Goal: Answer question/provide support: Share knowledge or assist other users

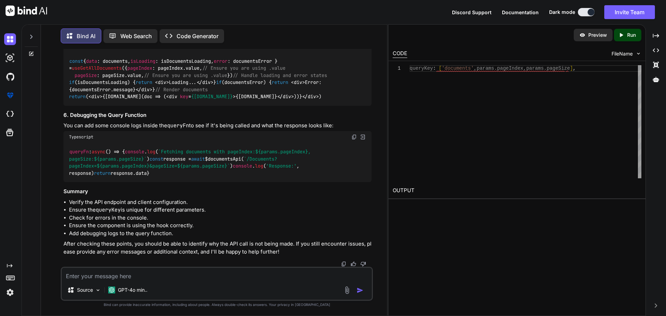
scroll to position [6198, 0]
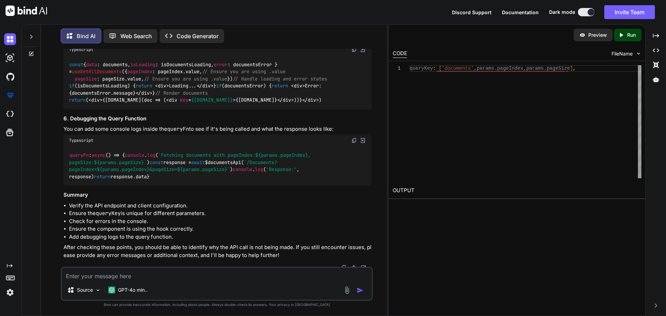
drag, startPoint x: 221, startPoint y: 185, endPoint x: 68, endPoint y: 187, distance: 153.0
copy code "queryKey : [ 'documents' , params. pageIndex , params. pageSize ],"
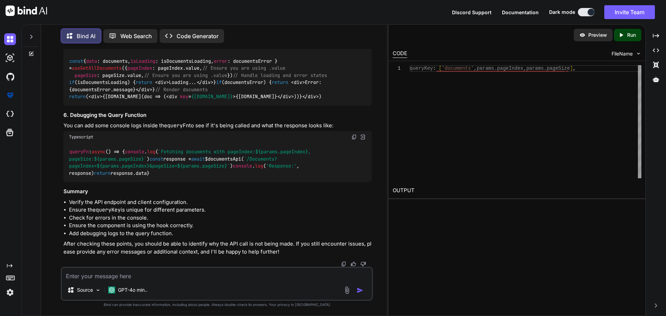
scroll to position [6545, 0]
click at [69, 149] on span "queryFn" at bounding box center [78, 152] width 19 height 6
drag, startPoint x: 76, startPoint y: 176, endPoint x: 65, endPoint y: 128, distance: 48.4
click at [65, 143] on div "queryFn : async () => { console . log ( `Fetching documents with pageIndex: ${p…" at bounding box center [217, 163] width 308 height 40
copy code "queryFn : async () => { console . log ( `Fetching documents with pageIndex: ${p…"
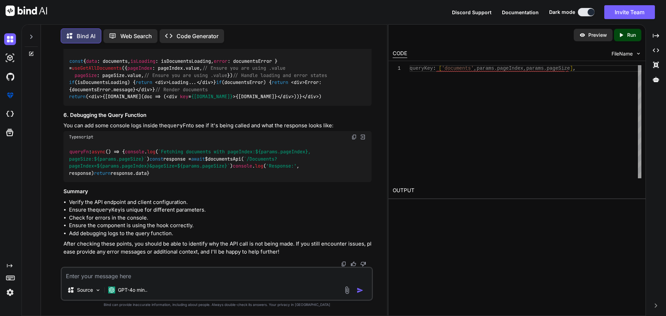
copy code "queryFn : async () => { console . log ( `Fetching documents with pageIndex: ${p…"
click at [10, 44] on img at bounding box center [10, 39] width 12 height 12
click at [10, 39] on img at bounding box center [10, 39] width 12 height 12
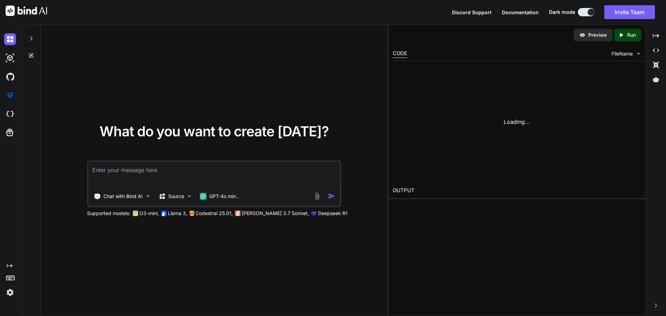
drag, startPoint x: 11, startPoint y: 42, endPoint x: 16, endPoint y: 38, distance: 6.5
click at [11, 41] on img at bounding box center [10, 39] width 12 height 12
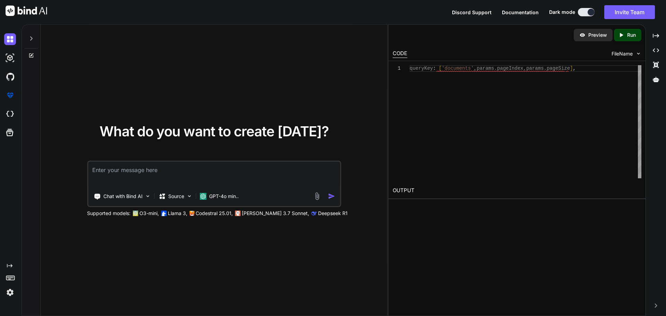
paste textarea "composables/queries/nova-partners.ts"
click at [92, 169] on textarea "composables/queries/nova-partners.ts" at bounding box center [214, 175] width 252 height 26
click at [259, 171] on textarea "given this files composables/queries/nova-partners.ts" at bounding box center [214, 175] width 252 height 26
paste textarea "import type { Documents } from '#shared/types/nova-documents' import type { Nov…"
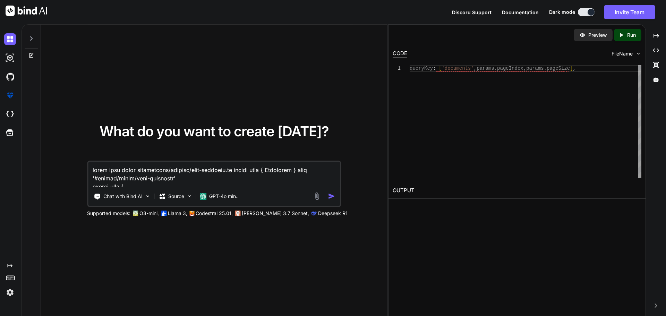
scroll to position [5137, 0]
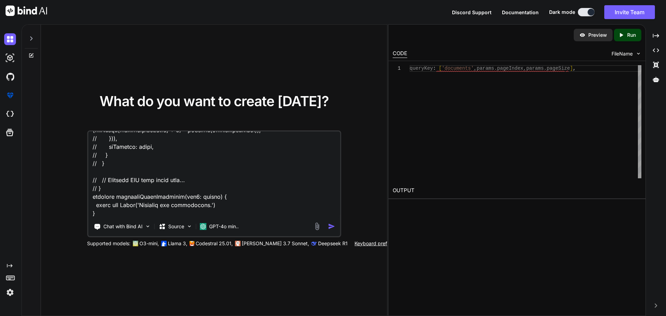
click at [115, 211] on textarea at bounding box center [214, 174] width 252 height 86
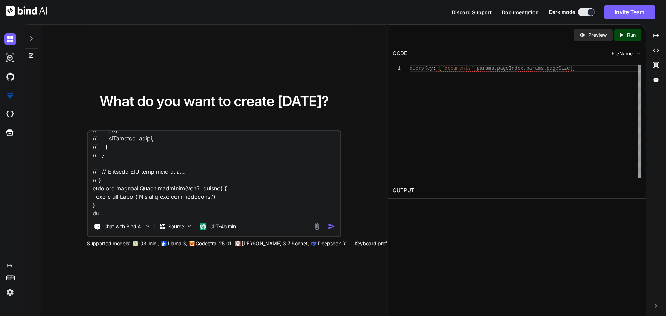
paste textarea "shared/types/nova-documents.ts"
click at [205, 212] on textarea at bounding box center [214, 174] width 252 height 86
paste textarea "import type { ResponseType } from '~/schemas' export type Documents = ResponseT…"
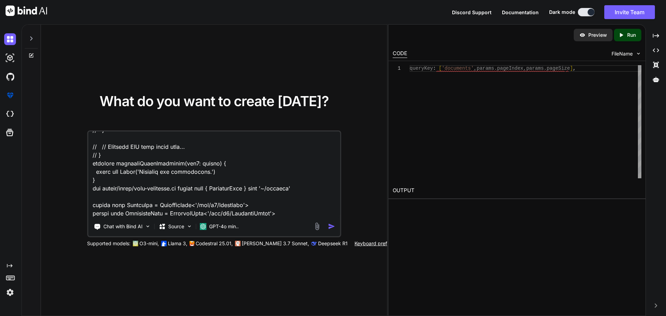
scroll to position [5171, 0]
click at [108, 217] on div "Chat with Bind AI Source GPT-4o min.." at bounding box center [214, 183] width 254 height 107
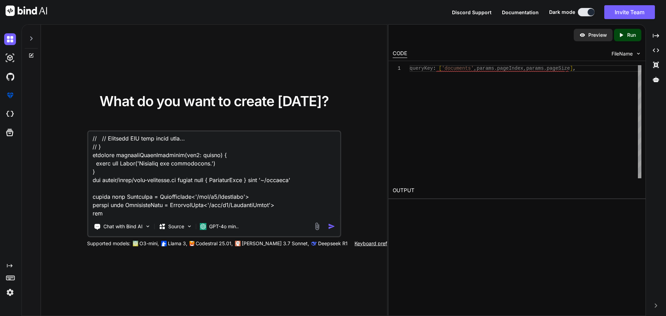
paste textarea "components/partner/shared/documents/index.vue"
click at [249, 213] on textarea at bounding box center [214, 174] width 252 height 86
paste textarea "<script setup lang="ts"> import type { ColumnProps } from '#shared/types/base' …"
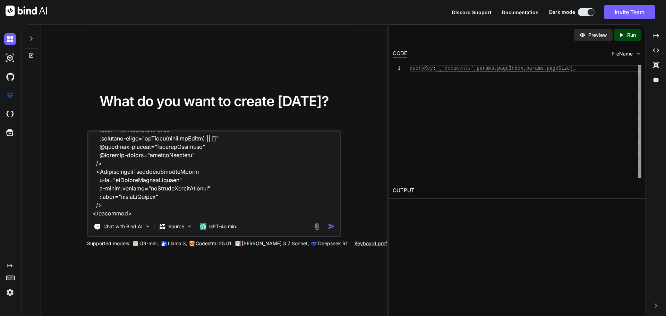
scroll to position [8392, 0]
click at [124, 213] on textarea at bounding box center [214, 174] width 252 height 86
paste textarea "given the index.vue lets start by getting the documnents , i dont want to get t…"
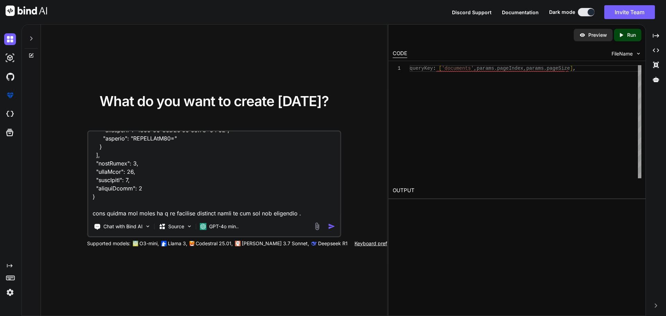
scroll to position [9291, 0]
type textarea "given this files composables/queries/nova-partners.ts import type { Documents }…"
click at [331, 226] on img "button" at bounding box center [331, 226] width 7 height 7
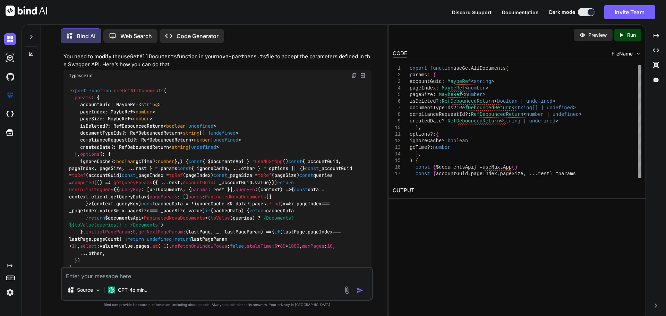
scroll to position [1977, 0]
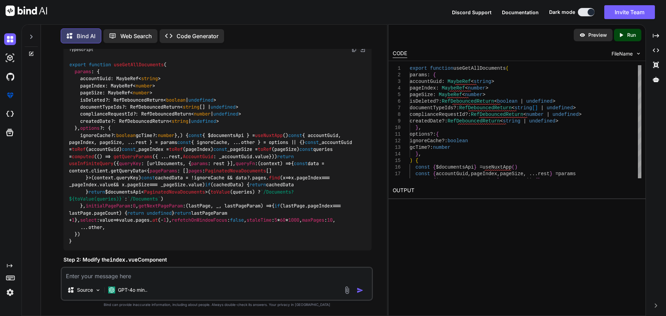
click at [71, 68] on span "export" at bounding box center [77, 64] width 17 height 6
drag, startPoint x: 88, startPoint y: 87, endPoint x: 165, endPoint y: 88, distance: 76.7
click at [165, 88] on code "export function useGetAllDocuments ( params : { accountGuid: MaybeRef< string >…" at bounding box center [212, 153] width 286 height 184
copy code "function useGetAllDocuments"
click at [354, 52] on img at bounding box center [354, 50] width 6 height 6
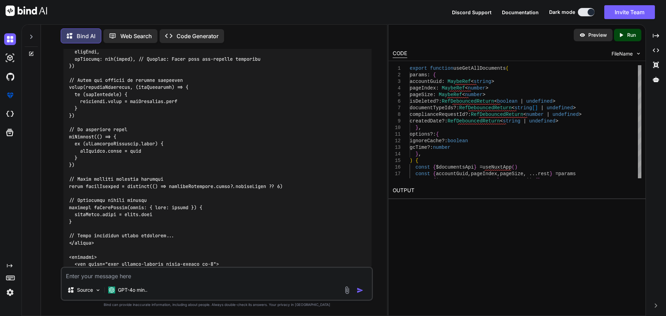
scroll to position [2393, 0]
drag, startPoint x: 279, startPoint y: 116, endPoint x: 66, endPoint y: 119, distance: 213.0
click at [66, 119] on div at bounding box center [217, 202] width 308 height 662
copy code "import { useGetAllDocuments } from '~/composables/queries/nova-partners'"
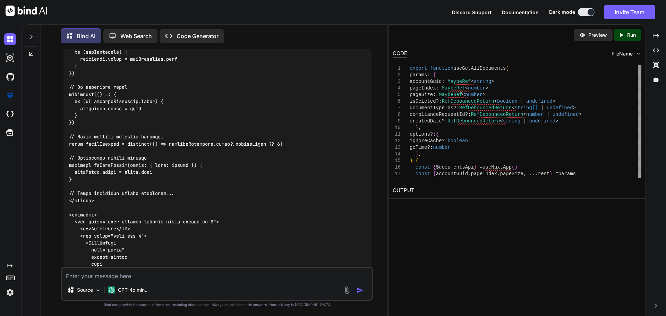
scroll to position [2463, 0]
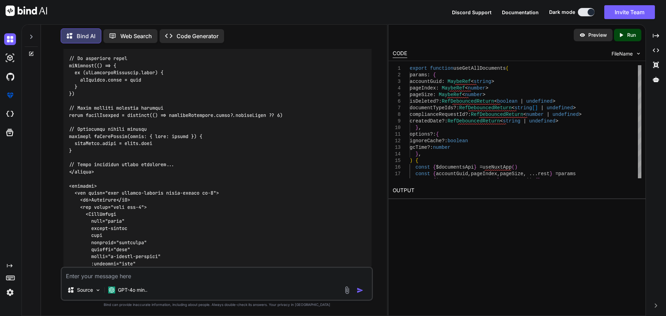
drag, startPoint x: 178, startPoint y: 96, endPoint x: 62, endPoint y: 96, distance: 115.5
click at [62, 96] on div "You Bind AI To update your Vue component to fetch documents from the API instea…" at bounding box center [217, 158] width 311 height 218
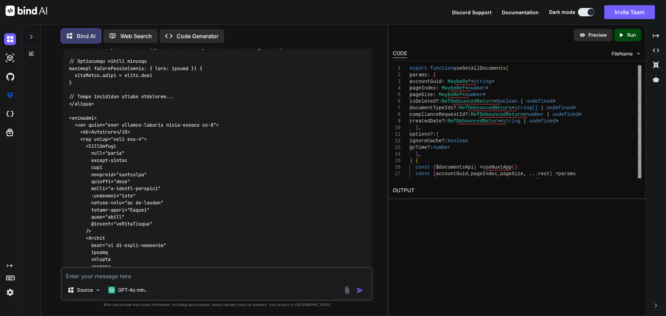
scroll to position [2532, 0]
drag, startPoint x: 69, startPoint y: 110, endPoint x: 78, endPoint y: 253, distance: 143.5
click at [78, 253] on div at bounding box center [217, 64] width 308 height 662
click at [91, 97] on div at bounding box center [217, 64] width 308 height 662
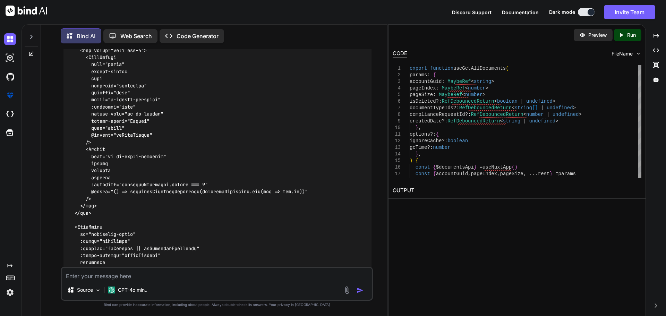
scroll to position [2622, 0]
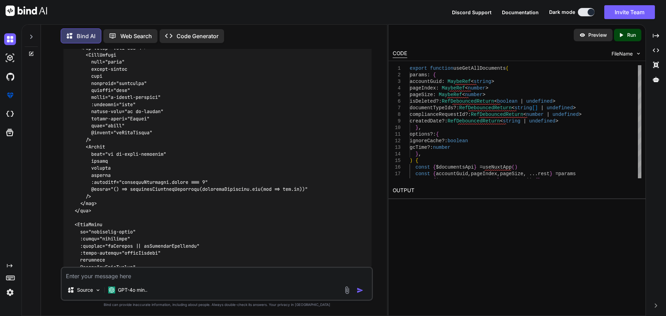
drag, startPoint x: 70, startPoint y: 104, endPoint x: 96, endPoint y: 221, distance: 120.2
copy code "// Fetch documents using the API const { data: fetchedDocuments, isLoading: isF…"
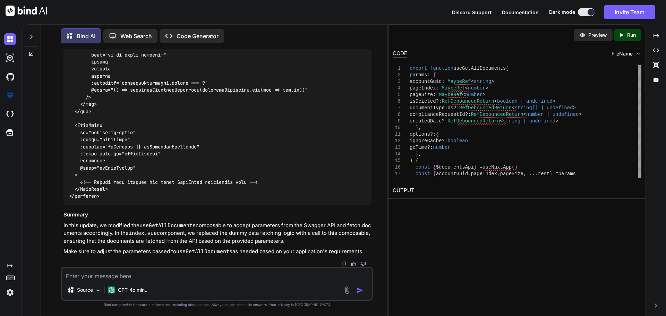
scroll to position [2942, 0]
click at [129, 276] on textarea at bounding box center [217, 274] width 310 height 12
paste textarea "[vue-tsc] Cannot find name 'documents'. /nova/Osiris.Nova.Internal.UI/component…"
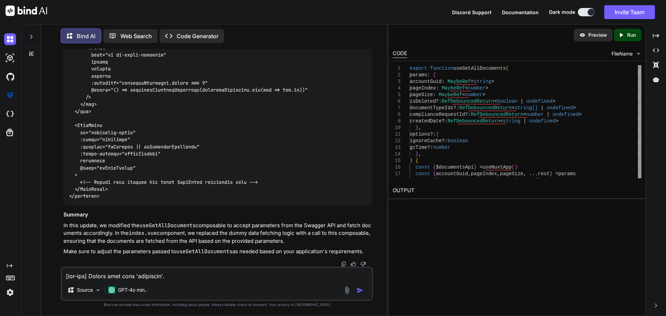
scroll to position [242, 0]
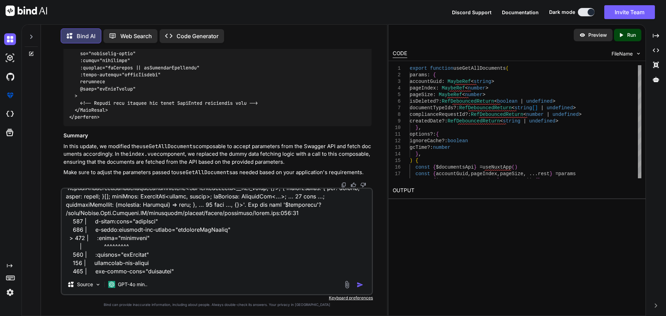
type textarea "[vue-tsc] Cannot find name 'documents'. /nova/Osiris.Nova.Internal.UI/component…"
click at [359, 283] on img "button" at bounding box center [360, 284] width 7 height 7
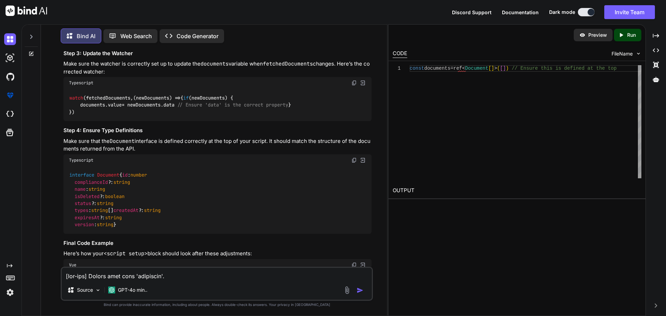
scroll to position [3318, 0]
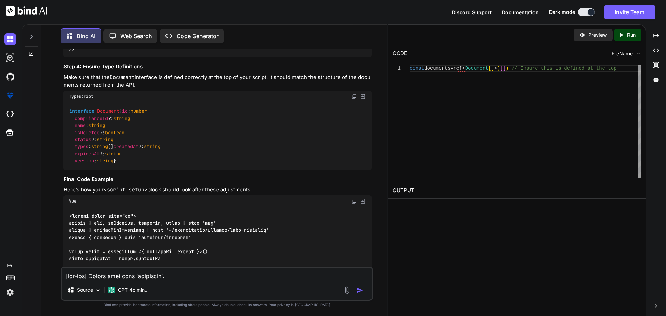
drag, startPoint x: 176, startPoint y: 97, endPoint x: 67, endPoint y: 97, distance: 108.9
copy code "const documents = ref< Document []>([])"
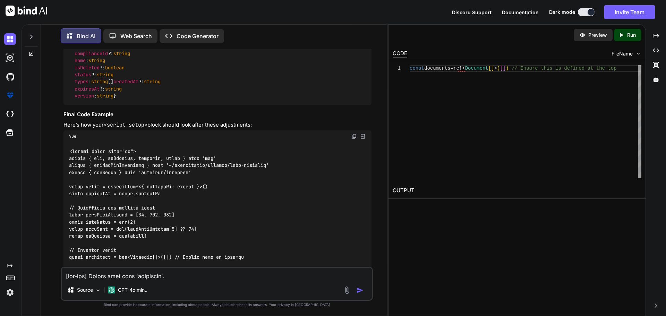
scroll to position [3387, 0]
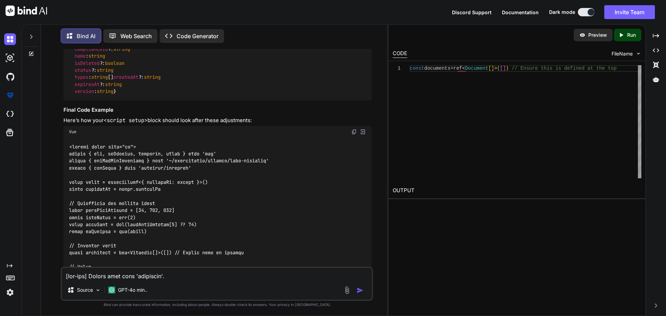
drag, startPoint x: 75, startPoint y: 228, endPoint x: 68, endPoint y: 199, distance: 29.4
copy code "watch (fetchedDocuments, ( newDocuments ) => { if (newDocuments) { documents. v…"
drag, startPoint x: 77, startPoint y: 136, endPoint x: 69, endPoint y: 110, distance: 27.2
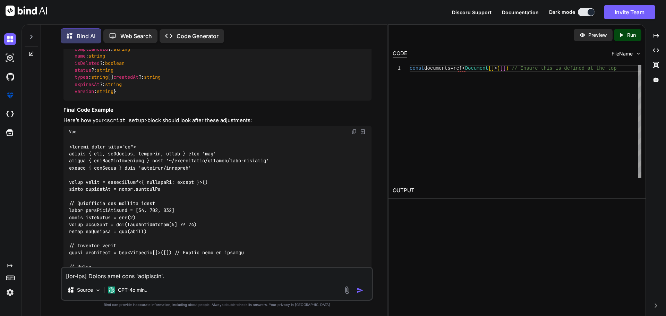
copy code "onMounted ( () => { if (isFetchingDocuments. value ) { isLoading. value = true …"
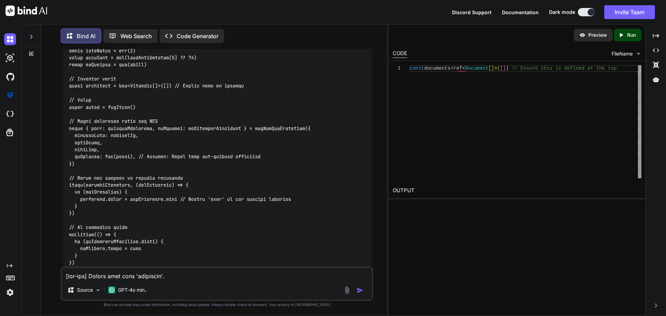
scroll to position [3560, 0]
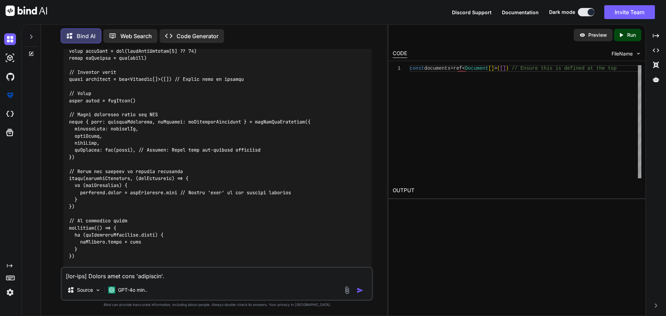
drag, startPoint x: 75, startPoint y: 191, endPoint x: 69, endPoint y: 117, distance: 74.9
copy code "interface Document { id : number complianceId ?: string name : string isDeleted…"
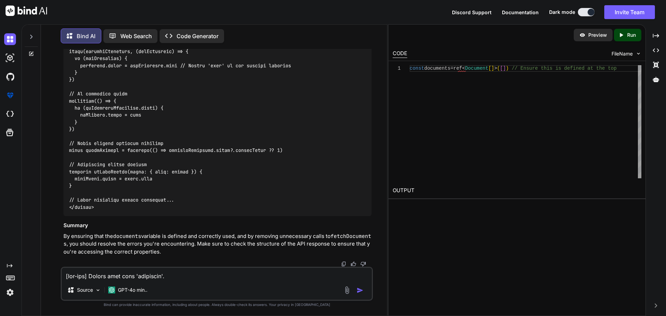
scroll to position [3769, 0]
click at [218, 137] on div at bounding box center [217, 26] width 308 height 379
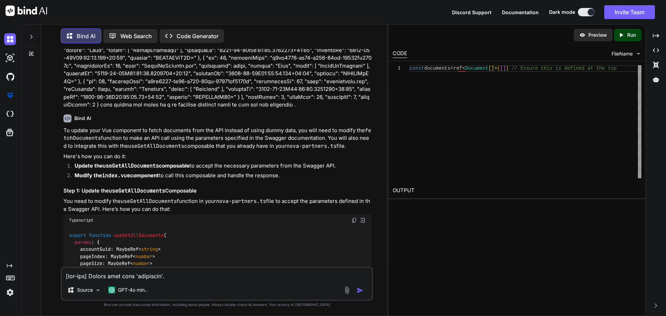
scroll to position [3103, 0]
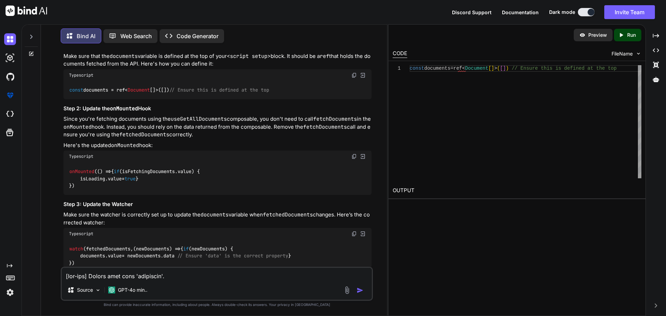
click at [109, 274] on textarea at bounding box center [217, 274] width 310 height 12
paste textarea "[vue-tsc] Type '{ id?: number | undefined; name?: string | null | undefined; is…"
type textarea "[vue-tsc] Type '{ id?: number | undefined; name?: string | null | undefined; is…"
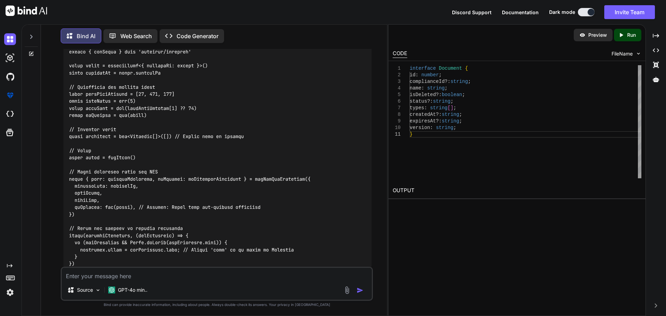
scroll to position [4395, 0]
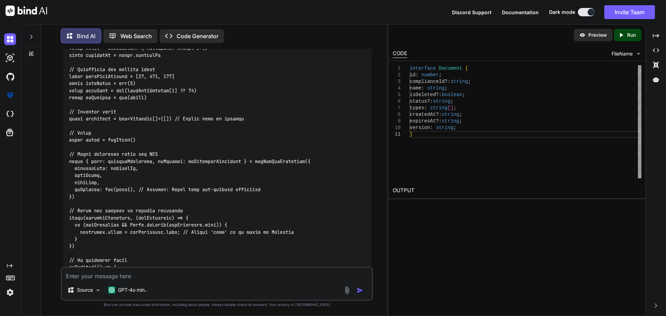
click at [138, 277] on textarea at bounding box center [217, 274] width 310 height 12
paste textarea "[vue-tsc] Type '{ id?: number | undefined; name?: string | null | undefined; is…"
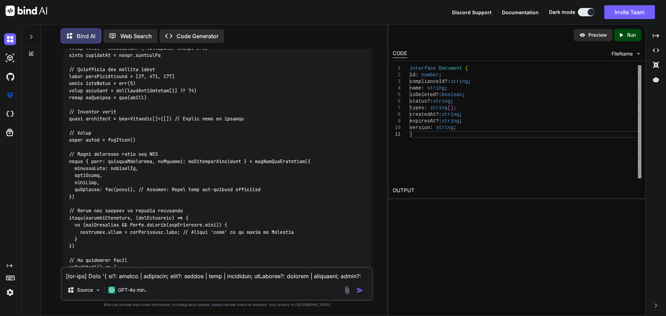
scroll to position [126, 0]
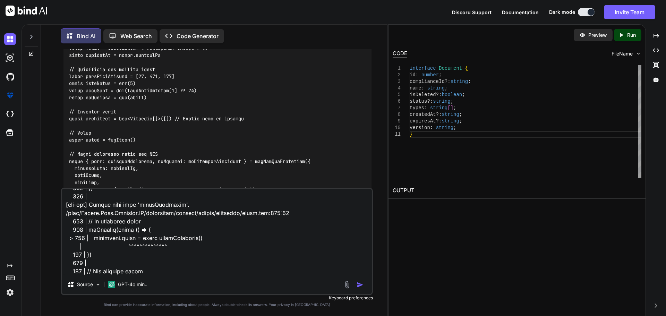
type textarea "[vue-tsc] Type '{ id?: number | undefined; name?: string | null | undefined; is…"
click at [358, 285] on img "button" at bounding box center [360, 284] width 7 height 7
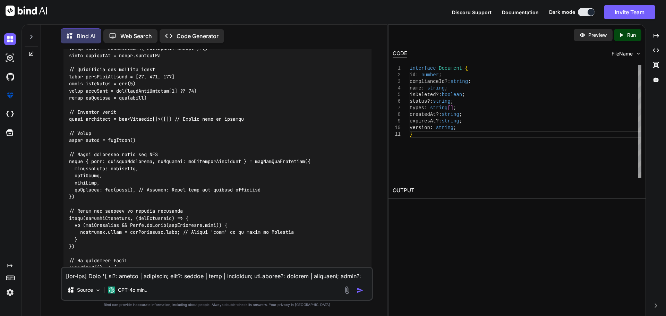
scroll to position [5258, 0]
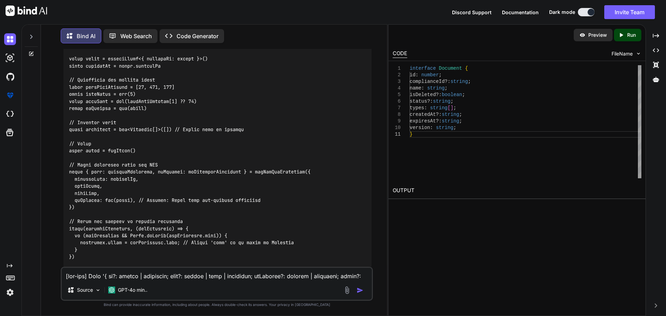
drag, startPoint x: 75, startPoint y: 195, endPoint x: 70, endPoint y: 127, distance: 67.8
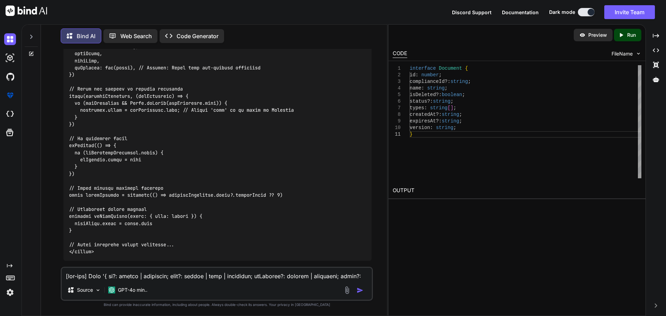
scroll to position [5432, 0]
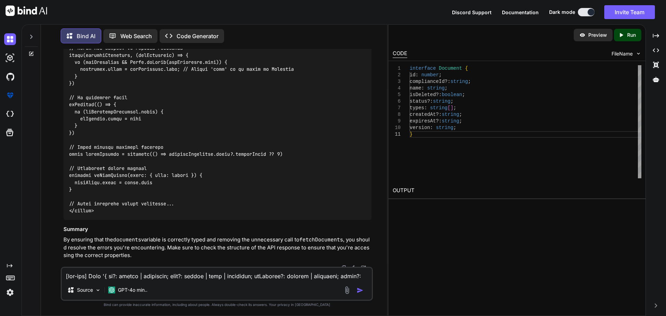
drag, startPoint x: 77, startPoint y: 113, endPoint x: 63, endPoint y: 78, distance: 38.0
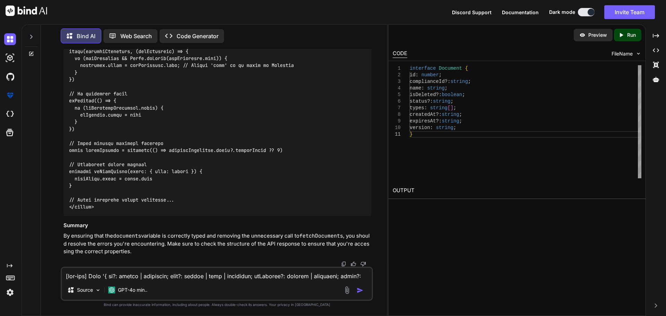
scroll to position [5501, 0]
drag, startPoint x: 77, startPoint y: 139, endPoint x: 65, endPoint y: 123, distance: 19.9
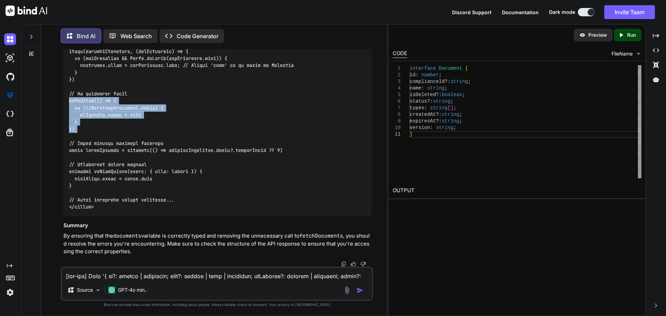
drag, startPoint x: 76, startPoint y: 237, endPoint x: 67, endPoint y: 205, distance: 33.4
click at [67, 205] on div at bounding box center [217, 26] width 308 height 379
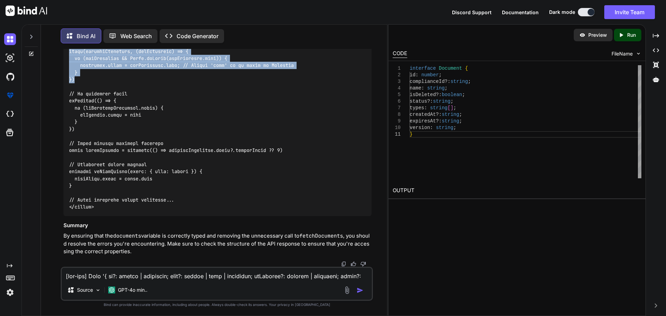
drag, startPoint x: 76, startPoint y: 149, endPoint x: 66, endPoint y: 118, distance: 32.3
click at [66, 118] on div at bounding box center [217, 26] width 308 height 379
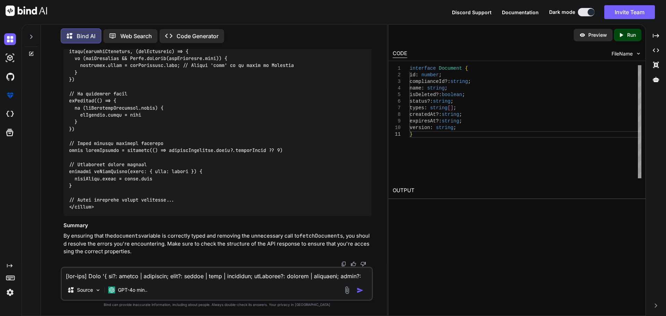
click at [104, 279] on textarea at bounding box center [217, 274] width 310 height 12
paste textarea "<script setup lang="ts"> import type { ColumnProps } from '#shared/types/base' …"
type textarea "here the updated code the datatable still not showing the document and api seem…"
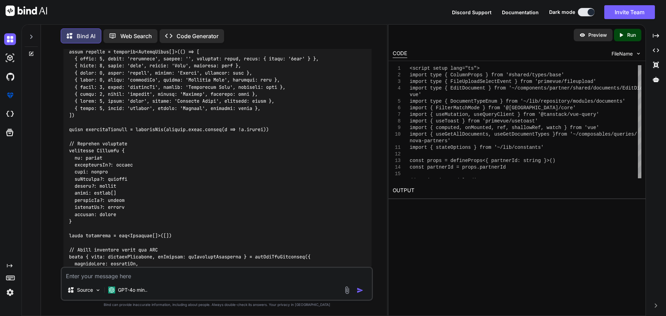
scroll to position [6898, 0]
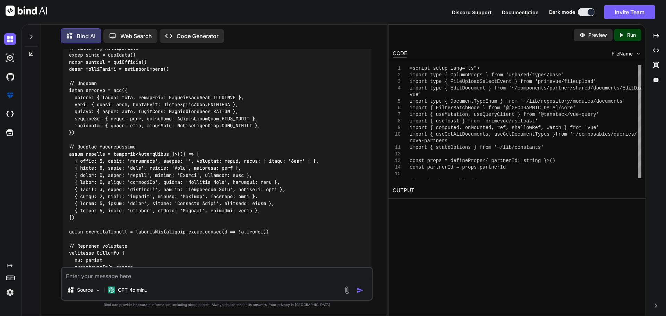
scroll to position [6829, 0]
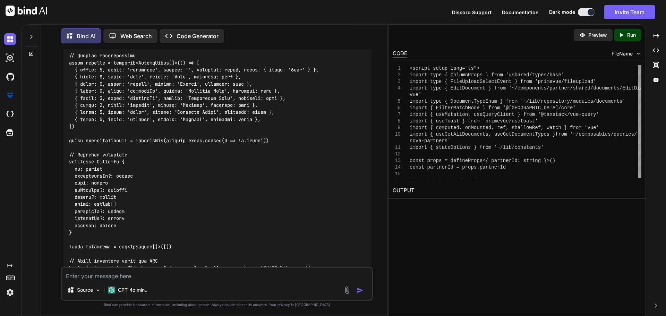
click at [134, 276] on textarea at bounding box center [217, 274] width 310 height 12
paste textarea "[vue-tsc] Type '{ id?: number | undefined; name?: string | null | undefined; is…"
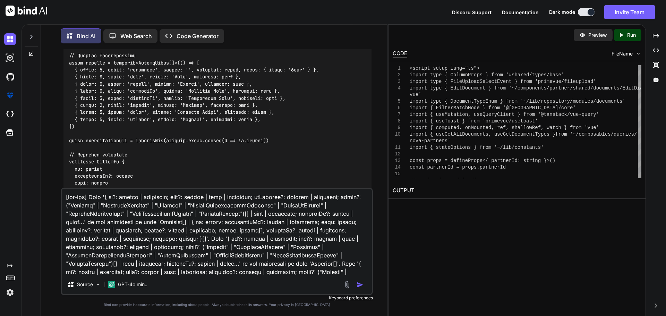
scroll to position [200, 0]
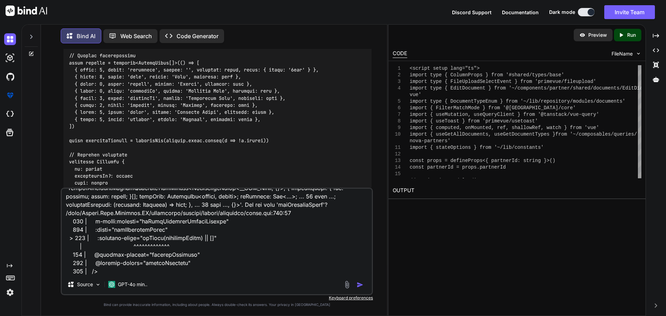
click at [356, 284] on div at bounding box center [354, 285] width 23 height 8
click at [359, 285] on img "button" at bounding box center [360, 284] width 7 height 7
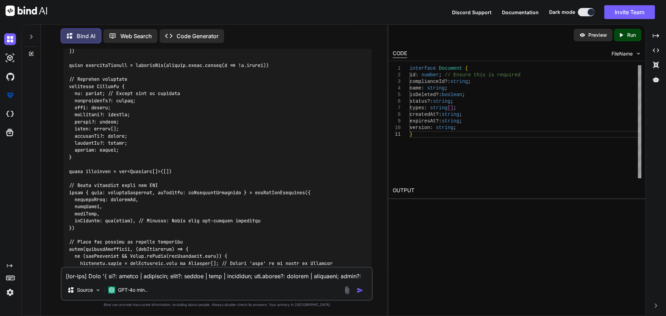
scroll to position [10163, 0]
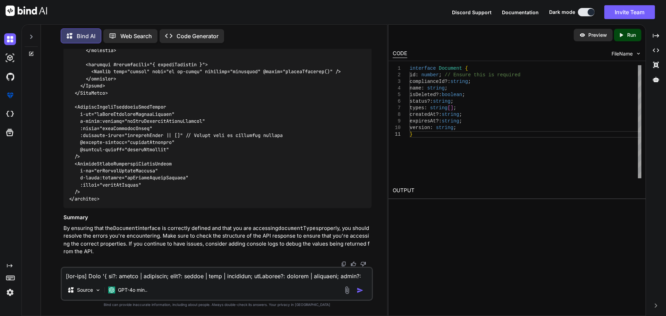
scroll to position [12606, 0]
click at [151, 270] on textarea at bounding box center [217, 274] width 310 height 12
paste textarea "Property 'documentTypes' does not exist on type 'CreateComponentPublicInstanceW…"
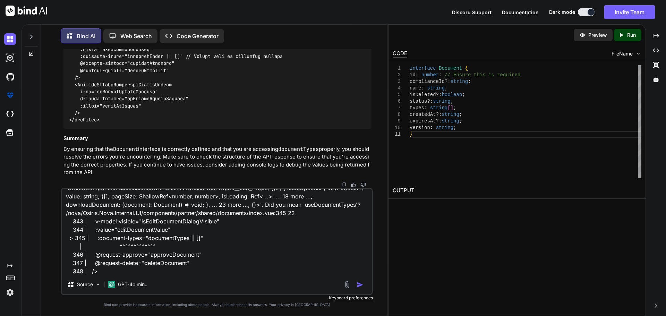
type textarea "[vue-tsc] Property 'documentTypes' does not exist on type 'CreateComponentPubli…"
click at [357, 284] on img "button" at bounding box center [360, 284] width 7 height 7
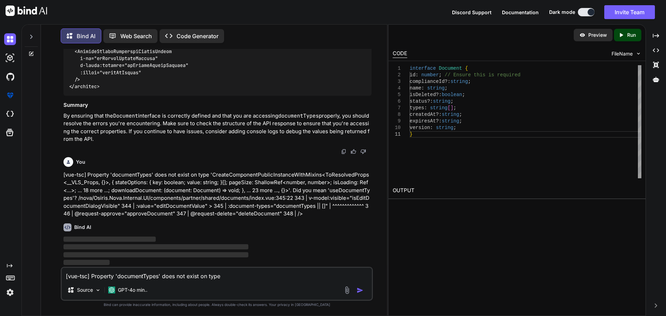
scroll to position [12580, 0]
drag, startPoint x: 187, startPoint y: 162, endPoint x: 79, endPoint y: 163, distance: 108.2
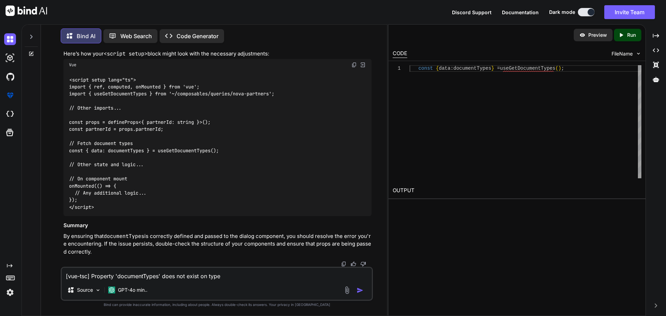
scroll to position [12996, 0]
drag, startPoint x: 80, startPoint y: 118, endPoint x: 97, endPoint y: 167, distance: 52.0
drag, startPoint x: 183, startPoint y: 172, endPoint x: 85, endPoint y: 174, distance: 98.5
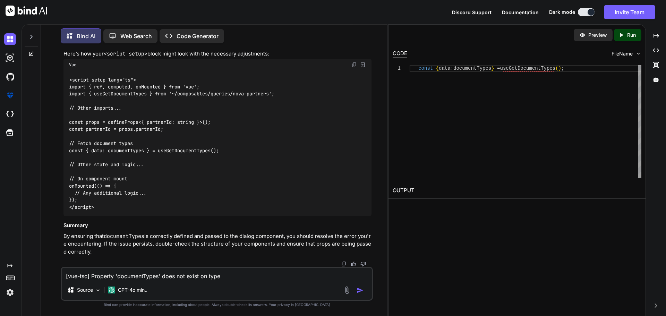
click at [85, 28] on code "defineProps<{ visible : boolean ; value : EditDocument | undefined ; documentTy…" at bounding box center [220, 21] width 281 height 14
drag, startPoint x: 121, startPoint y: 152, endPoint x: 80, endPoint y: 152, distance: 40.9
click at [80, 34] on div "defineProps<{ visible : boolean ; value : EditDocument | undefined ; documentTy…" at bounding box center [223, 20] width 297 height 25
drag, startPoint x: 183, startPoint y: 173, endPoint x: 84, endPoint y: 173, distance: 98.5
click at [84, 28] on code "defineProps<{ visible : boolean ; value : EditDocument | undefined ; documentTy…" at bounding box center [220, 21] width 281 height 14
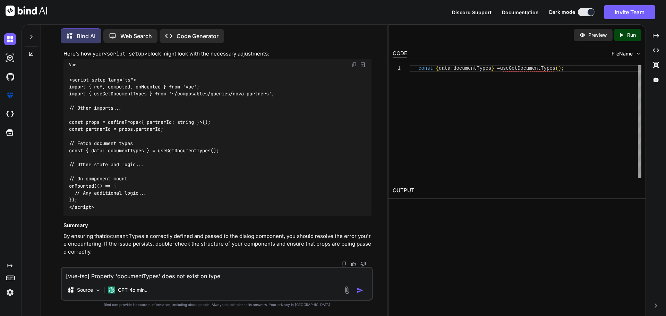
scroll to position [13204, 0]
drag, startPoint x: 231, startPoint y: 169, endPoint x: 64, endPoint y: 162, distance: 167.0
click at [64, 162] on div "<script setup lang="ts"> import { ref, computed, onMounted } from 'vue'; import…" at bounding box center [217, 143] width 308 height 145
click at [156, 156] on div "<script setup lang="ts"> import { ref, computed, onMounted } from 'vue'; import…" at bounding box center [217, 143] width 308 height 145
click at [228, 169] on div "<script setup lang="ts"> import { ref, computed, onMounted } from 'vue'; import…" at bounding box center [217, 143] width 308 height 145
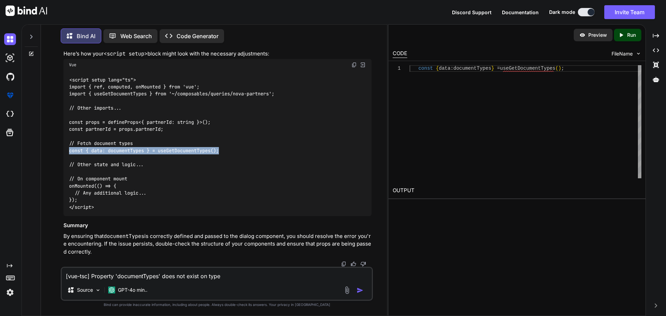
drag, startPoint x: 226, startPoint y: 168, endPoint x: 60, endPoint y: 168, distance: 166.1
click at [60, 168] on div "You Bind AI To update your Vue component to fetch documents from the API instea…" at bounding box center [216, 182] width 341 height 267
click at [140, 279] on textarea "[vue-tsc] Property 'documentTypes' does not exist on type 'CreateComponentPubli…" at bounding box center [217, 274] width 310 height 12
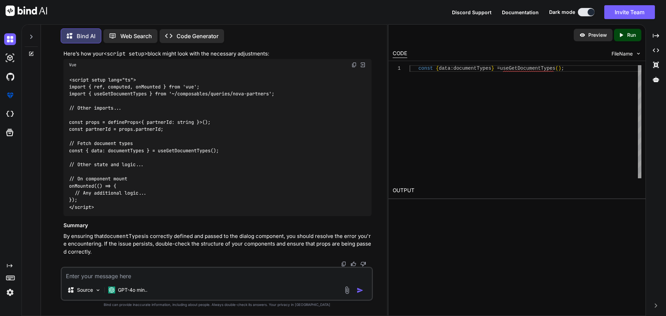
paste textarea "[vue-tsc] Type 'NovaDocumentType[]' is not assignable to type 'DocumentTypeEnum…"
type textarea "[vue-tsc] Type 'NovaDocumentType[]' is not assignable to type 'DocumentTypeEnum…"
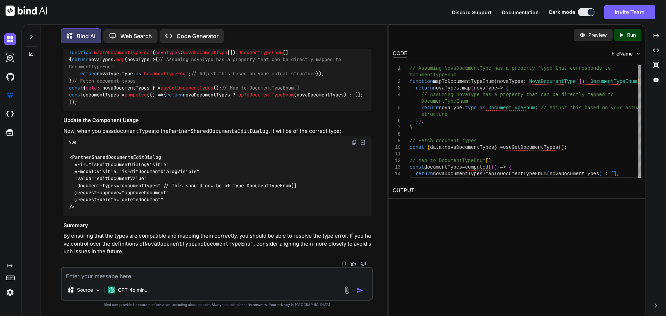
scroll to position [13575, 0]
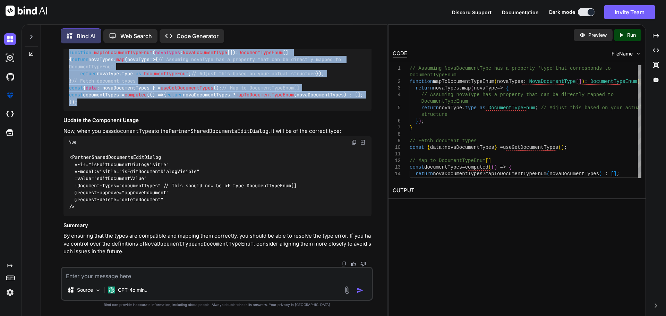
drag, startPoint x: 69, startPoint y: 140, endPoint x: 80, endPoint y: 231, distance: 91.2
click at [80, 111] on div "// Assuming NovaDocumentType has a property 'type' that corresponds to Document…" at bounding box center [217, 73] width 308 height 75
click at [195, 55] on span "NovaDocumentType" at bounding box center [205, 52] width 44 height 6
click at [113, 55] on span "mapToDocumentTypeEnum" at bounding box center [123, 52] width 58 height 6
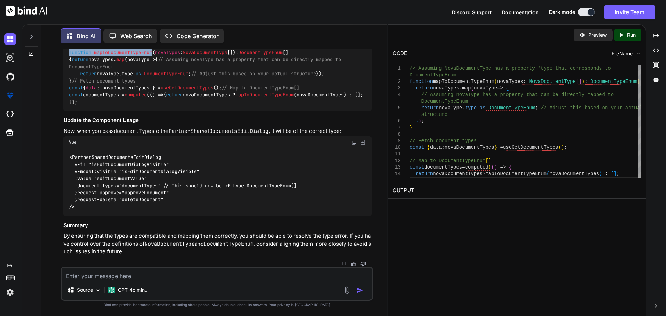
drag, startPoint x: 71, startPoint y: 141, endPoint x: 154, endPoint y: 140, distance: 82.9
click at [154, 111] on div "// Assuming NovaDocumentType has a property 'type' that corresponds to Document…" at bounding box center [217, 73] width 308 height 75
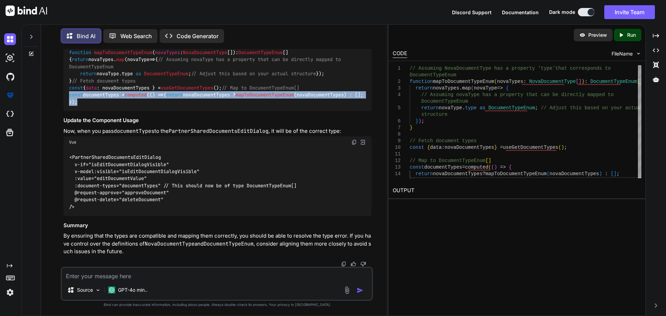
drag, startPoint x: 79, startPoint y: 234, endPoint x: 70, endPoint y: 220, distance: 17.0
click at [70, 111] on div "// Assuming NovaDocumentType has a property 'type' that corresponds to Document…" at bounding box center [217, 73] width 308 height 75
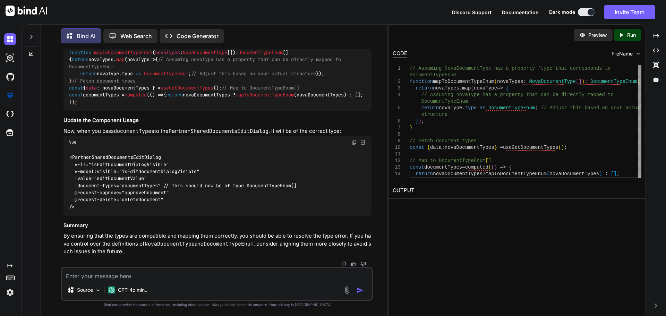
click at [152, 106] on code "// Assuming NovaDocumentType has a property 'type' that corresponds to Document…" at bounding box center [216, 74] width 294 height 64
click at [213, 91] on span "useGetDocumentTypes" at bounding box center [187, 88] width 53 height 6
click at [69, 55] on span "function" at bounding box center [80, 52] width 22 height 6
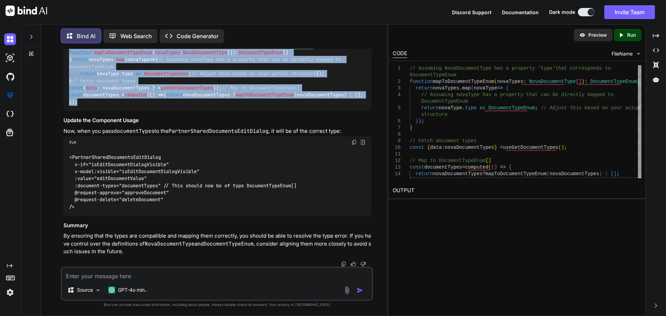
drag, startPoint x: 69, startPoint y: 131, endPoint x: 98, endPoint y: 235, distance: 108.4
click at [98, 111] on div "// Assuming NovaDocumentType has a property 'type' that corresponds to Document…" at bounding box center [217, 73] width 308 height 75
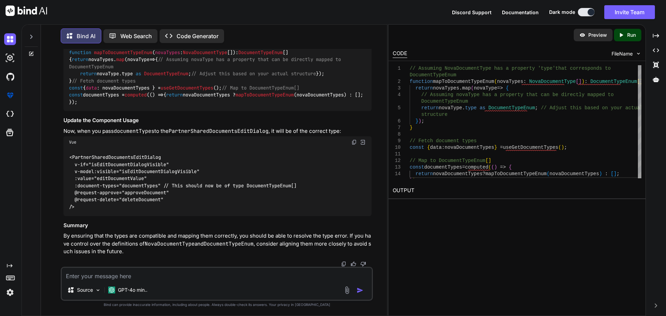
click at [157, 277] on textarea at bounding box center [217, 274] width 310 height 12
paste textarea "[vue-tsc] Property 'type' does not exist on type 'NovaDocumentType'. /nova/Osir…"
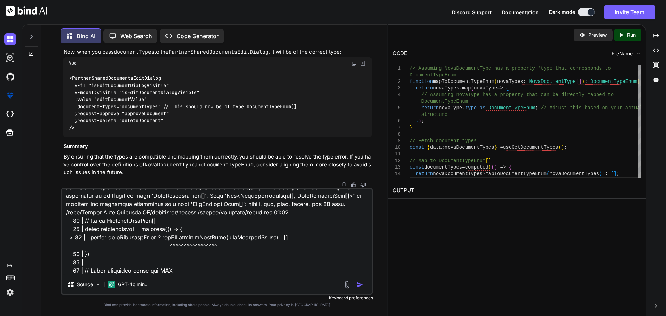
scroll to position [13785, 0]
type textarea "[vue-tsc] Property 'type' does not exist on type 'NovaDocumentType'. /nova/Osir…"
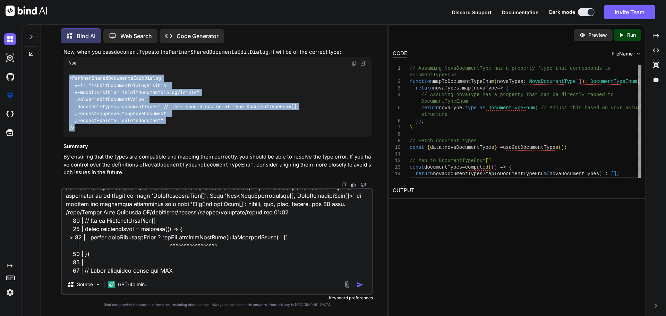
drag, startPoint x: 76, startPoint y: 128, endPoint x: 68, endPoint y: 76, distance: 53.0
click at [68, 76] on div "<PartnerSharedDocumentsEditDialog v-if="isEditDocumentDialogVisible" v-model:vi…" at bounding box center [217, 103] width 308 height 68
click at [360, 286] on img "button" at bounding box center [360, 284] width 7 height 7
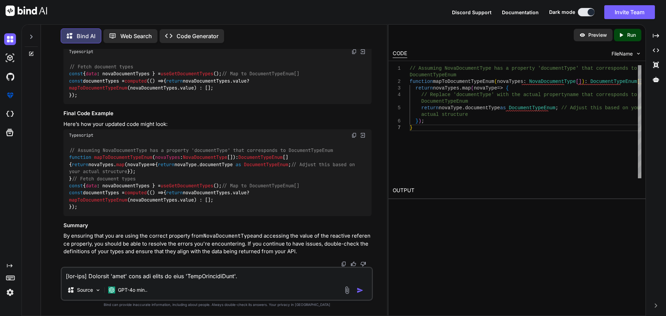
scroll to position [14120, 0]
drag, startPoint x: 72, startPoint y: 153, endPoint x: 68, endPoint y: 117, distance: 36.0
click at [68, 30] on div "// Assuming NovaDocumentType has a property 'documentType' that corresponds to …" at bounding box center [217, 3] width 308 height 53
